Goal: Find specific page/section: Find specific page/section

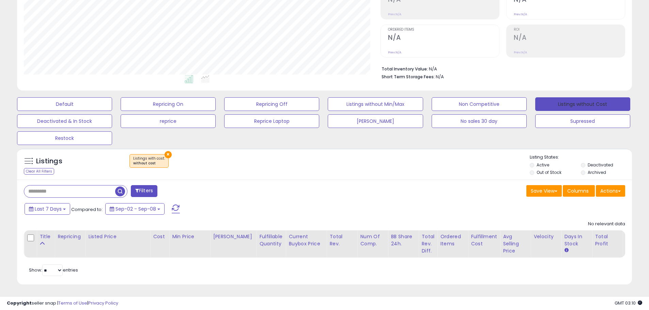
scroll to position [140, 357]
click at [569, 97] on button "Listings without Cost" at bounding box center [582, 104] width 95 height 14
click at [85, 100] on button "Default" at bounding box center [64, 104] width 95 height 14
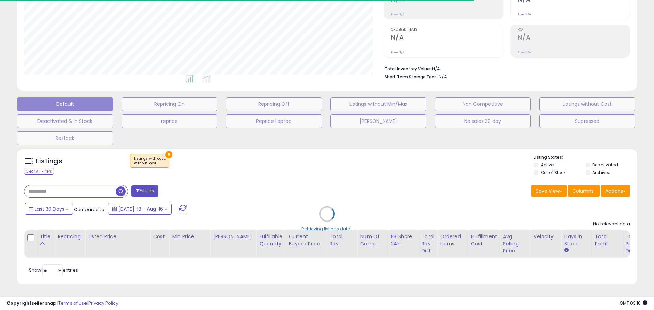
select select "**"
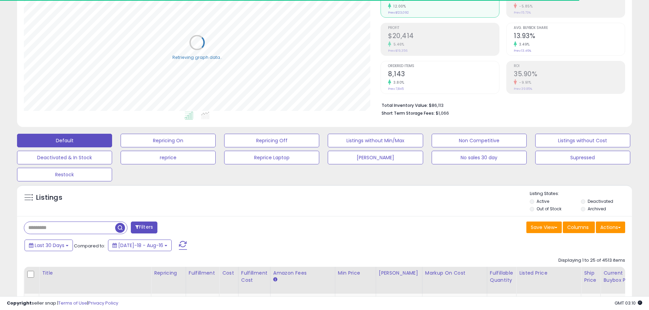
scroll to position [0, 0]
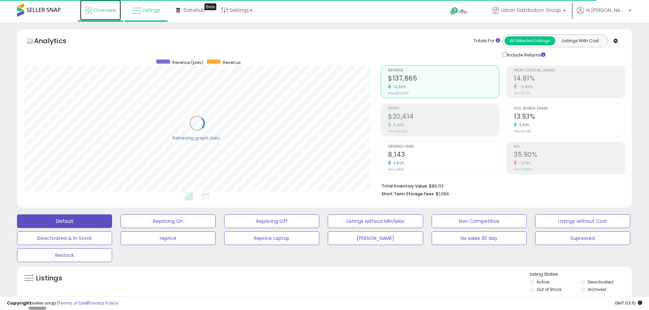
click at [113, 2] on link "Overview" at bounding box center [100, 10] width 41 height 20
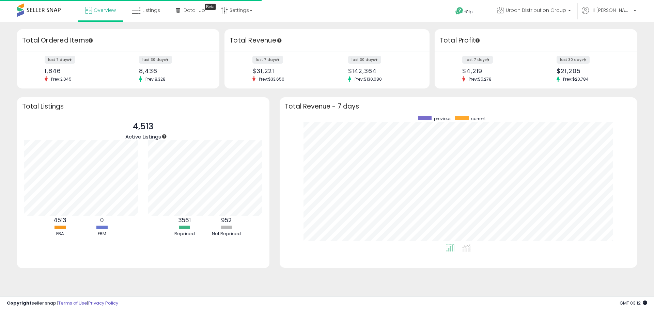
scroll to position [129, 344]
click at [579, 61] on label "last 30 days" at bounding box center [574, 60] width 34 height 9
